Goal: Task Accomplishment & Management: Complete application form

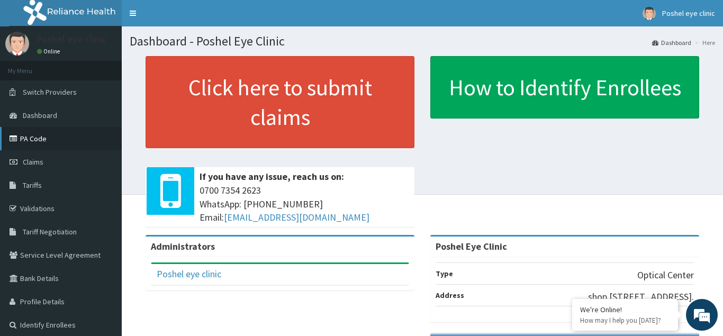
click at [24, 137] on link "PA Code" at bounding box center [61, 138] width 122 height 23
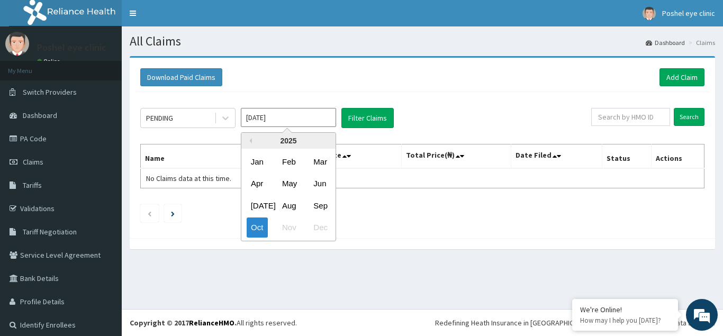
click at [312, 117] on input "Oct 2025" at bounding box center [288, 117] width 95 height 19
click at [318, 201] on div "Sep" at bounding box center [319, 206] width 21 height 20
type input "[DATE]"
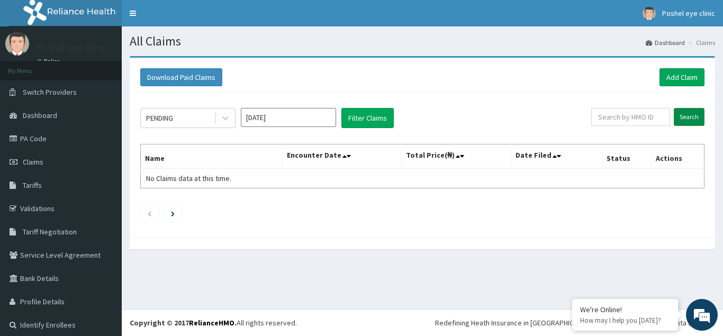
click at [689, 115] on input "Search" at bounding box center [688, 117] width 31 height 18
click at [369, 115] on button "Filter Claims" at bounding box center [367, 118] width 52 height 20
click at [631, 124] on input "text" at bounding box center [630, 117] width 79 height 18
type input "KSB/10173/A"
click at [699, 111] on input "Search" at bounding box center [688, 117] width 31 height 18
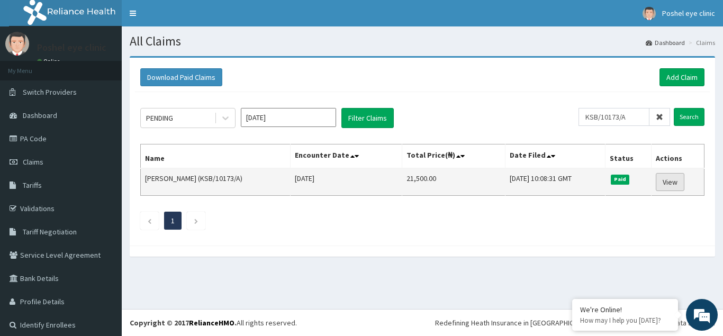
click at [668, 178] on link "View" at bounding box center [669, 182] width 29 height 18
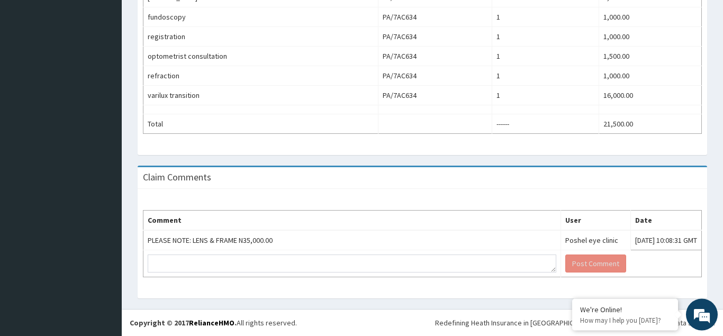
scroll to position [438, 0]
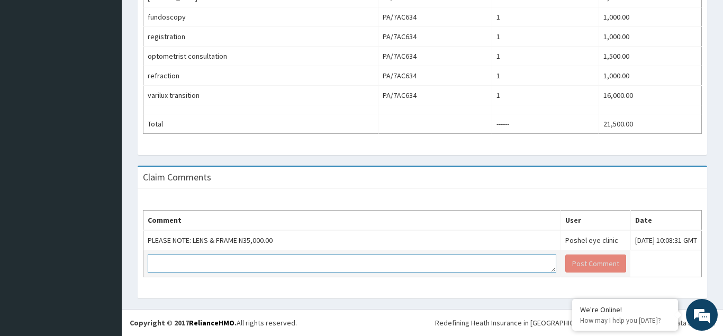
click at [348, 269] on textarea at bounding box center [352, 263] width 408 height 18
type textarea "P"
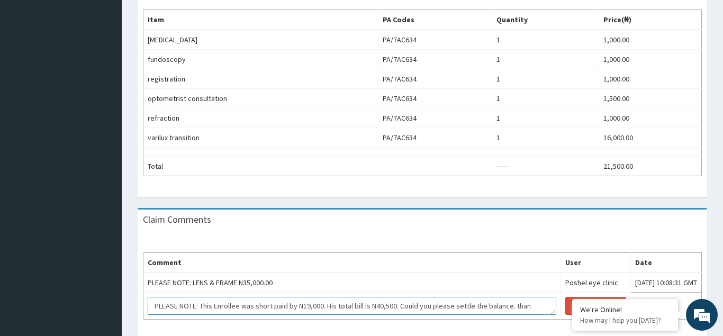
scroll to position [7, 0]
click at [172, 315] on textarea "PLEASE NOTE: This Enrollee was short paid by N19,000. His total bill is N40,500…" at bounding box center [352, 306] width 408 height 18
type textarea "PLEASE NOTE: This Enrollee was short paid by N19,000. His total bill is N40,500…"
click at [565, 315] on button "Post Comment" at bounding box center [595, 306] width 61 height 18
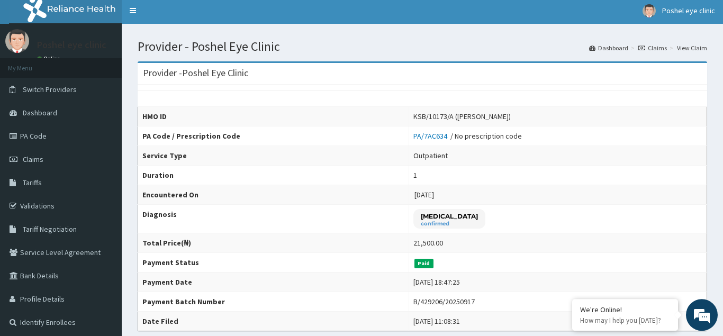
scroll to position [0, 0]
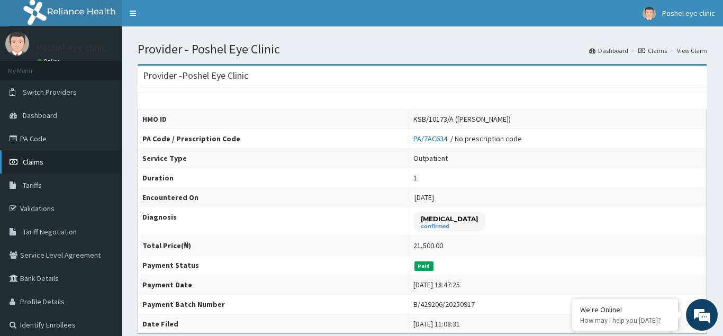
click at [34, 163] on span "Claims" at bounding box center [33, 162] width 21 height 10
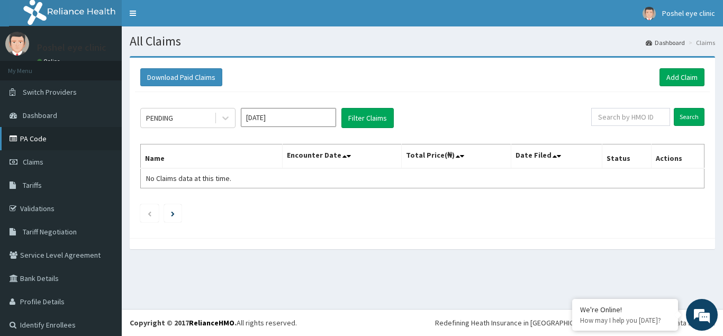
click at [24, 139] on link "PA Code" at bounding box center [61, 138] width 122 height 23
click at [336, 115] on div "PENDING [DATE] Filter Claims" at bounding box center [365, 118] width 451 height 20
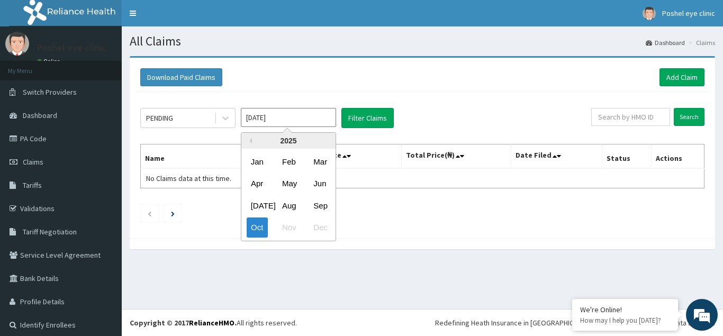
click at [329, 117] on input "[DATE]" at bounding box center [288, 117] width 95 height 19
click at [288, 209] on div "Aug" at bounding box center [288, 206] width 21 height 20
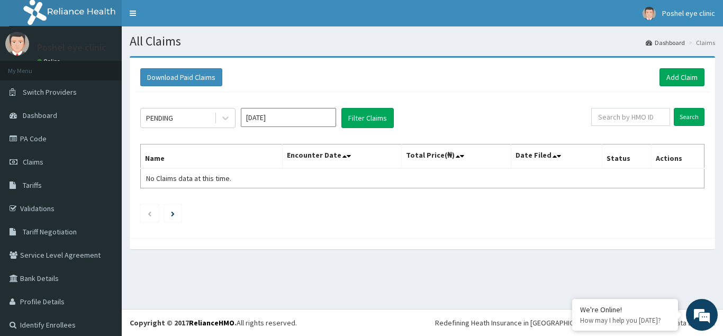
type input "Aug 2025"
click at [625, 116] on input "text" at bounding box center [630, 117] width 79 height 18
paste input "PYH/10029/D"
type input "PYH/10029/D"
click at [696, 112] on input "Search" at bounding box center [688, 117] width 31 height 18
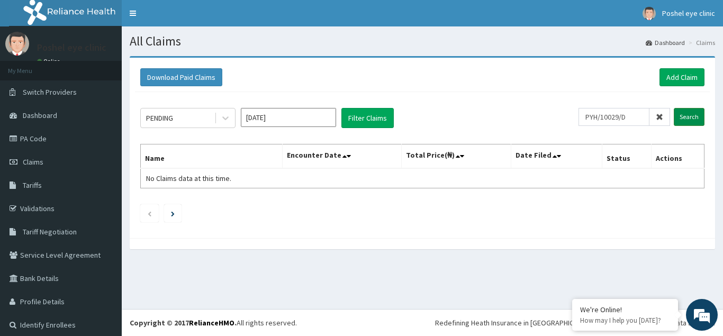
click at [685, 116] on input "Search" at bounding box center [688, 117] width 31 height 18
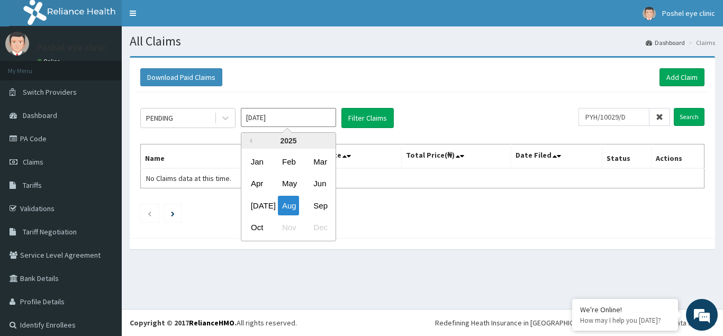
click at [328, 117] on input "[DATE]" at bounding box center [288, 117] width 95 height 19
click at [322, 204] on div "Sep" at bounding box center [319, 206] width 21 height 20
type input "Sep 2025"
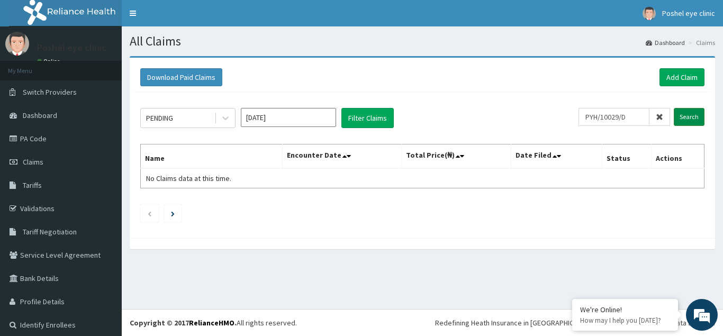
click at [690, 110] on input "Search" at bounding box center [688, 117] width 31 height 18
click at [632, 116] on input "PYH/10029/D" at bounding box center [613, 117] width 71 height 18
click at [30, 140] on link "PA Code" at bounding box center [61, 138] width 122 height 23
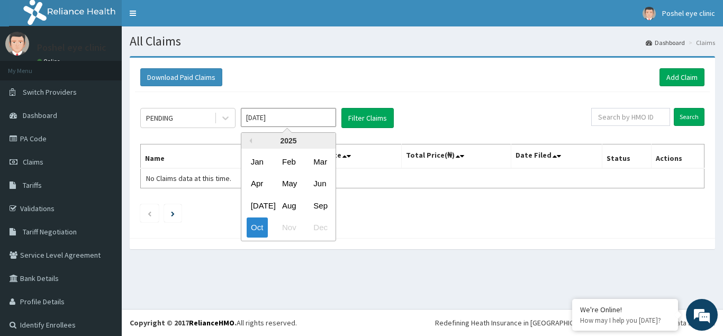
click at [311, 122] on input "Oct 2025" at bounding box center [288, 117] width 95 height 19
click at [290, 205] on div "Aug" at bounding box center [288, 206] width 21 height 20
type input "Aug 2025"
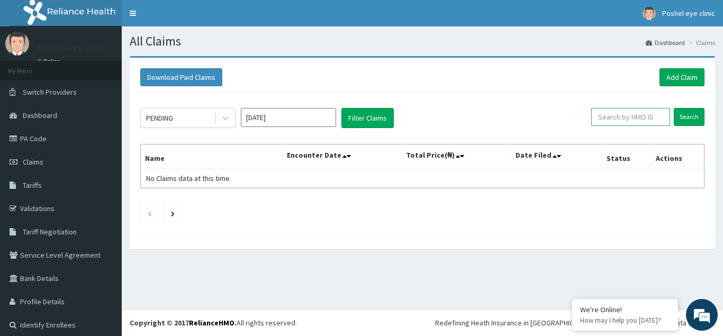
click at [641, 120] on input "text" at bounding box center [630, 117] width 79 height 18
click at [687, 115] on input "Search" at bounding box center [688, 117] width 31 height 18
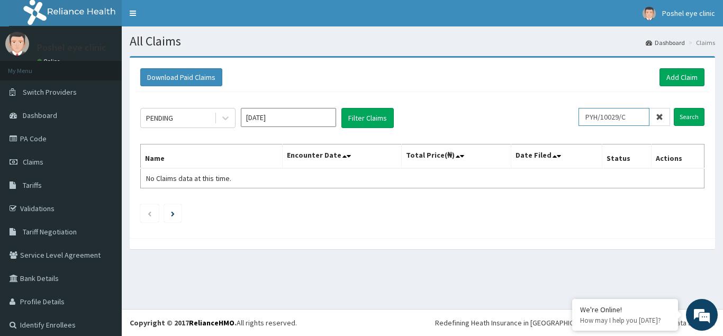
click at [634, 119] on input "PYH/10029/C" at bounding box center [613, 117] width 71 height 18
type input "P"
click at [30, 136] on link "PA Code" at bounding box center [61, 138] width 122 height 23
click at [362, 114] on button "Filter Claims" at bounding box center [367, 118] width 52 height 20
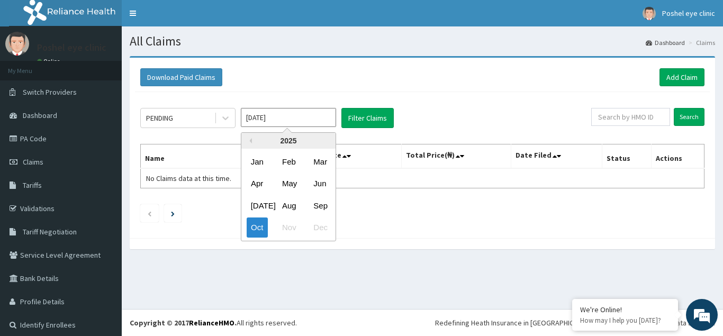
click at [311, 125] on input "[DATE]" at bounding box center [288, 117] width 95 height 19
click at [318, 206] on div "Sep" at bounding box center [319, 206] width 21 height 20
type input "[DATE]"
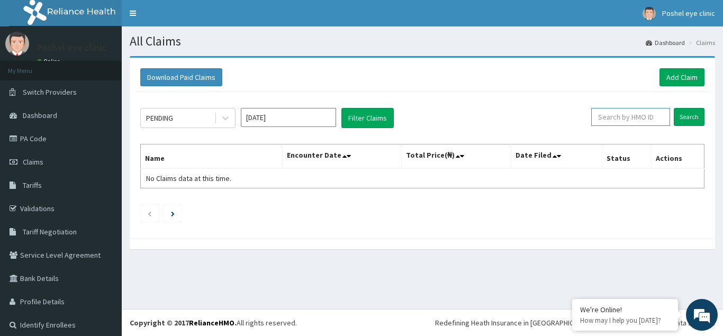
click at [626, 120] on input "text" at bounding box center [630, 117] width 79 height 18
paste input "KSB/10173/A"
type input "KSB/10173/A"
click at [693, 112] on input "Search" at bounding box center [688, 117] width 31 height 18
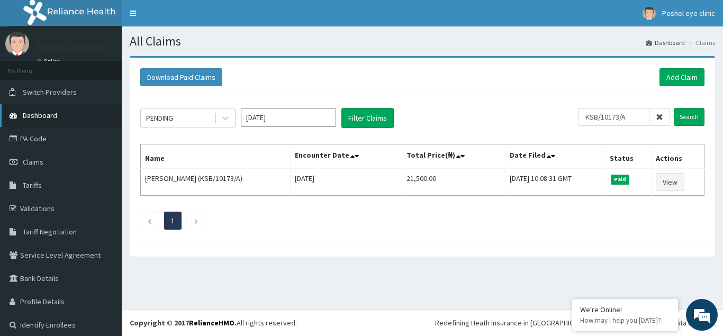
click at [34, 113] on span "Dashboard" at bounding box center [40, 116] width 34 height 10
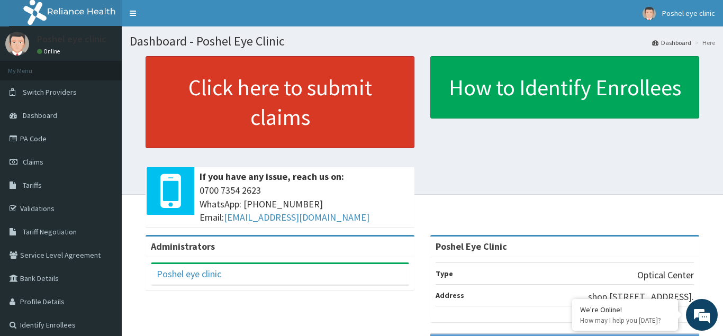
click at [290, 87] on link "Click here to submit claims" at bounding box center [279, 102] width 269 height 92
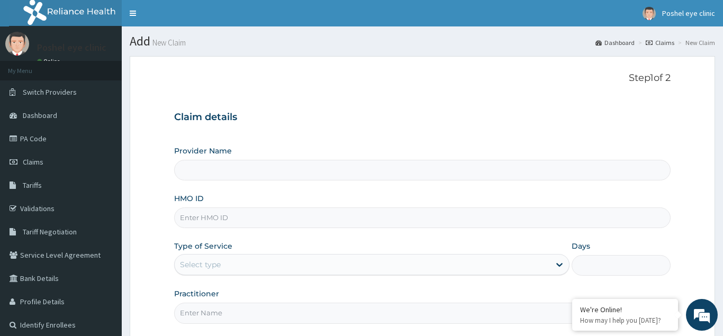
type input "Poshel Eye Clinic"
click at [663, 42] on link "Claims" at bounding box center [659, 42] width 29 height 9
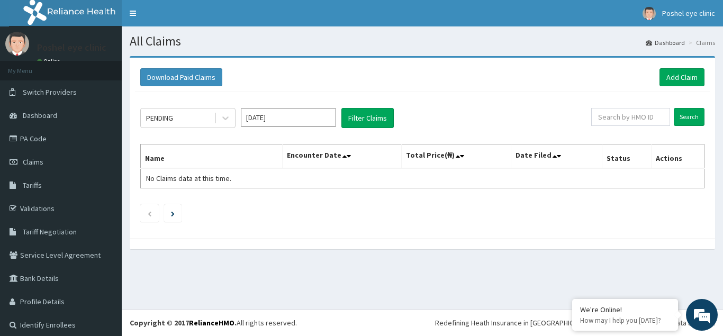
scroll to position [6, 0]
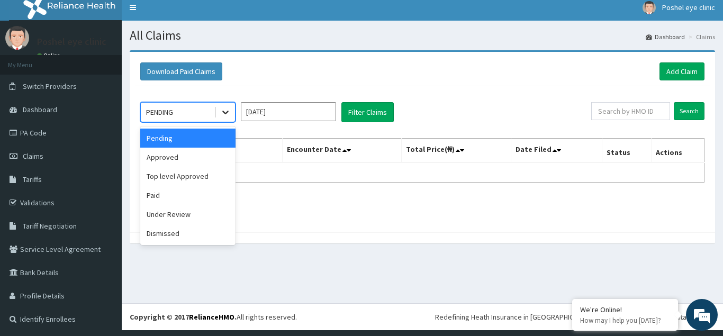
click at [224, 111] on icon at bounding box center [225, 112] width 11 height 11
click at [175, 148] on div "Pending" at bounding box center [187, 138] width 95 height 19
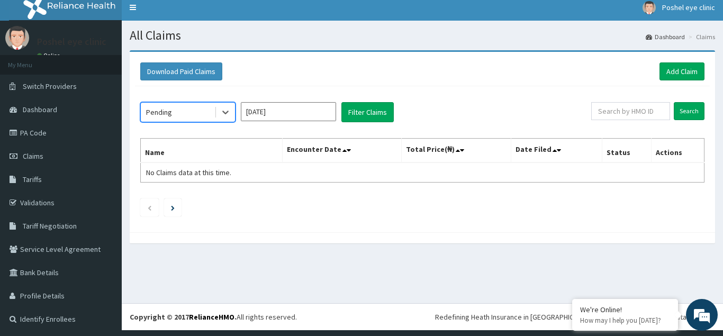
scroll to position [0, 0]
click at [322, 116] on input "Oct 2025" at bounding box center [288, 111] width 95 height 19
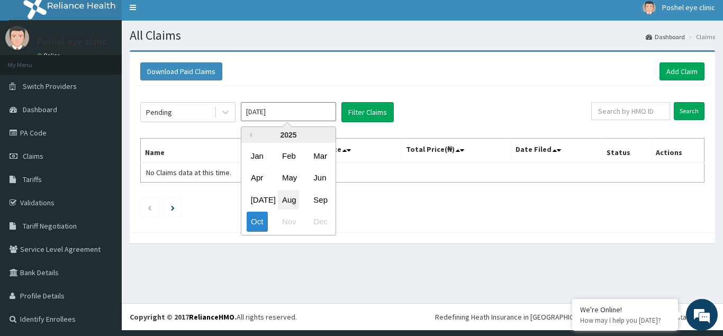
click at [289, 197] on div "Aug" at bounding box center [288, 200] width 21 height 20
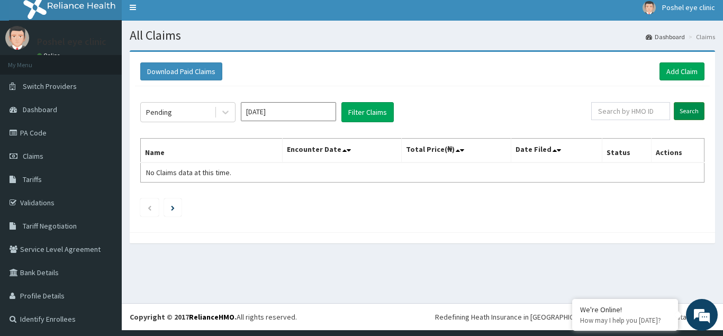
click at [687, 111] on input "Search" at bounding box center [688, 111] width 31 height 18
click at [384, 116] on button "Filter Claims" at bounding box center [367, 112] width 52 height 20
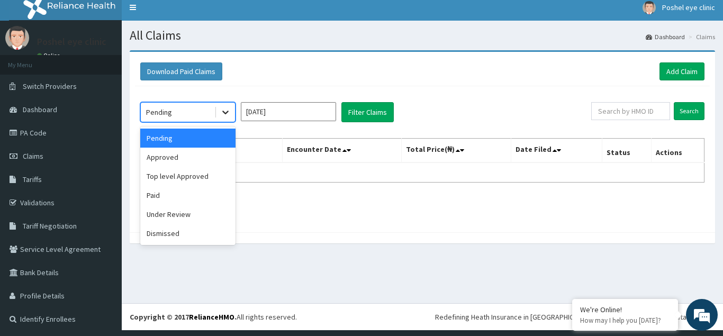
click at [223, 112] on icon at bounding box center [225, 113] width 6 height 4
click at [168, 156] on div "Approved" at bounding box center [187, 157] width 95 height 19
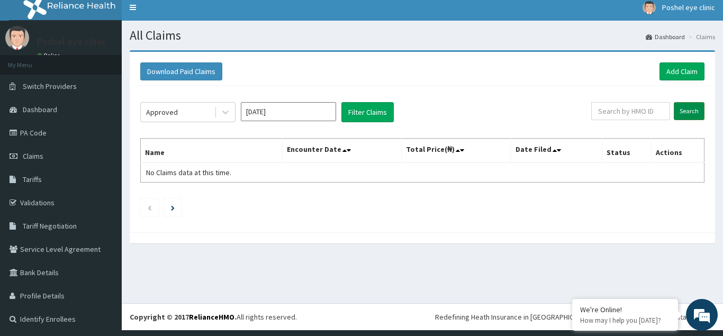
click at [688, 107] on input "Search" at bounding box center [688, 111] width 31 height 18
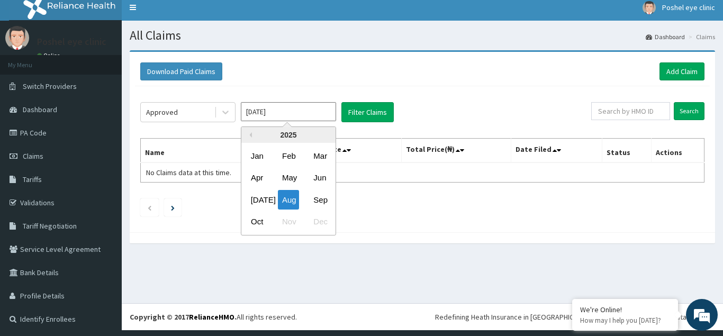
click at [307, 106] on input "Aug 2025" at bounding box center [288, 111] width 95 height 19
click at [318, 199] on div "Sep" at bounding box center [319, 200] width 21 height 20
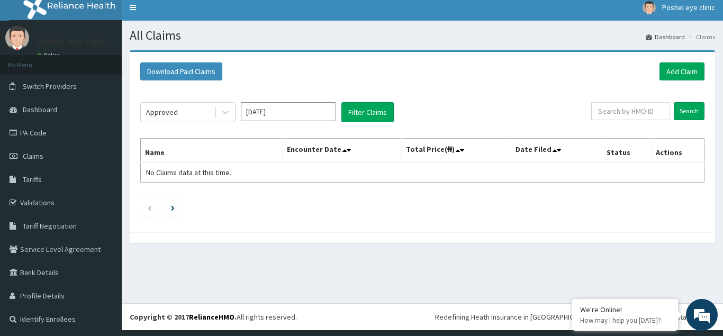
type input "Sep 2025"
click at [691, 113] on input "Search" at bounding box center [688, 111] width 31 height 18
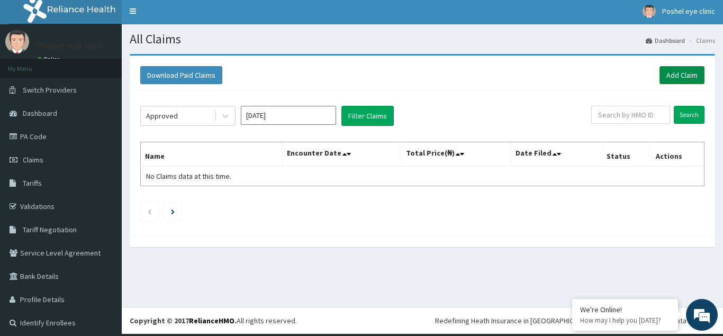
click at [682, 71] on link "Add Claim" at bounding box center [681, 75] width 45 height 18
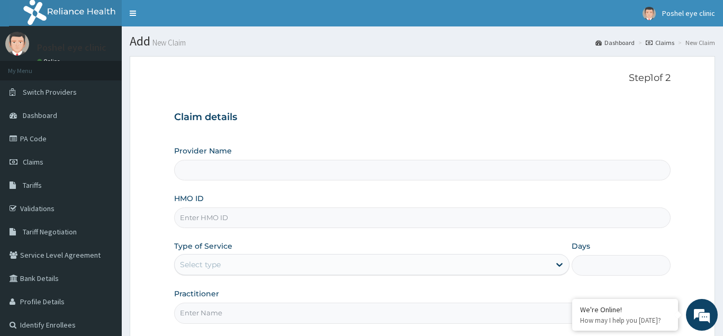
scroll to position [100, 0]
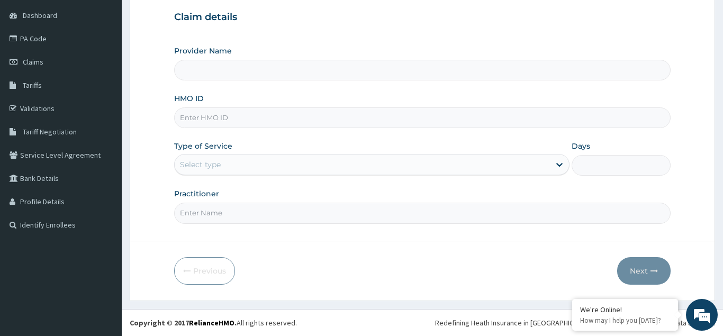
type input "Poshel Eye Clinic"
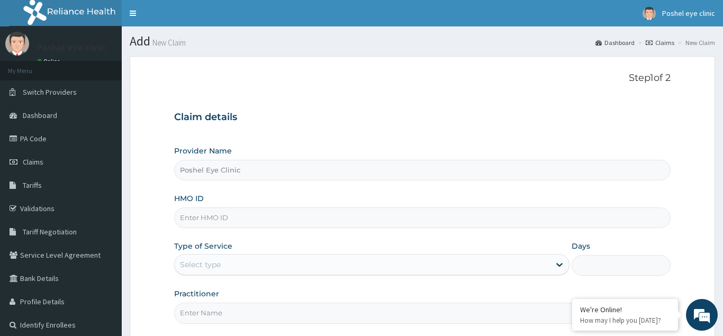
scroll to position [0, 0]
click at [701, 10] on span "Poshel eye clinic" at bounding box center [688, 13] width 53 height 10
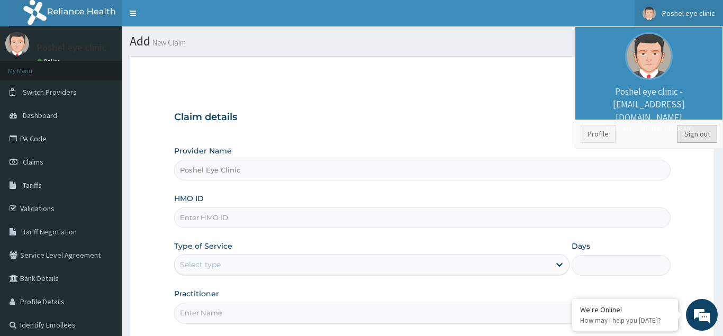
click at [694, 136] on link "Sign out" at bounding box center [697, 134] width 40 height 18
